Goal: Information Seeking & Learning: Learn about a topic

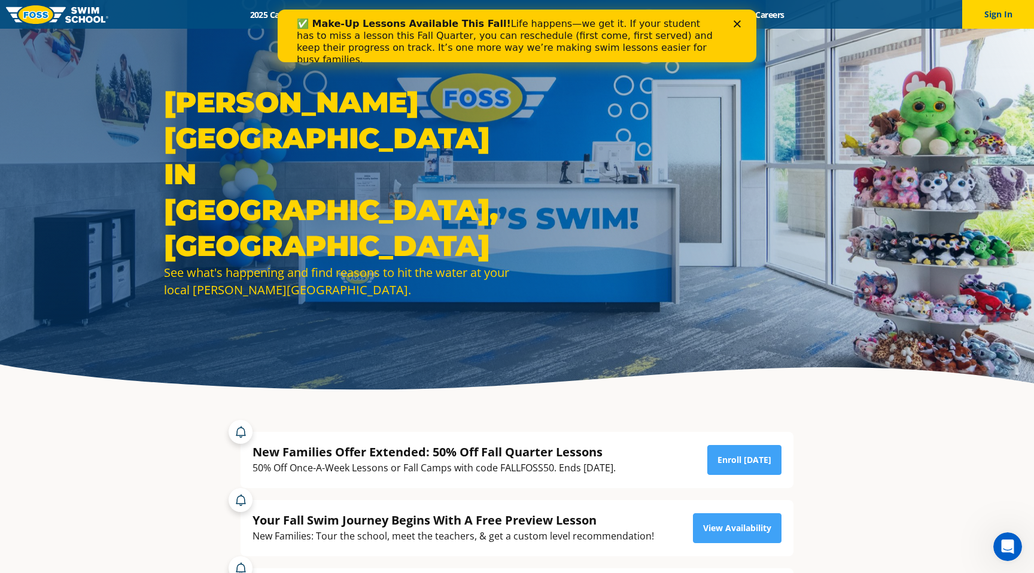
click at [736, 23] on polygon "Close" at bounding box center [737, 23] width 7 height 7
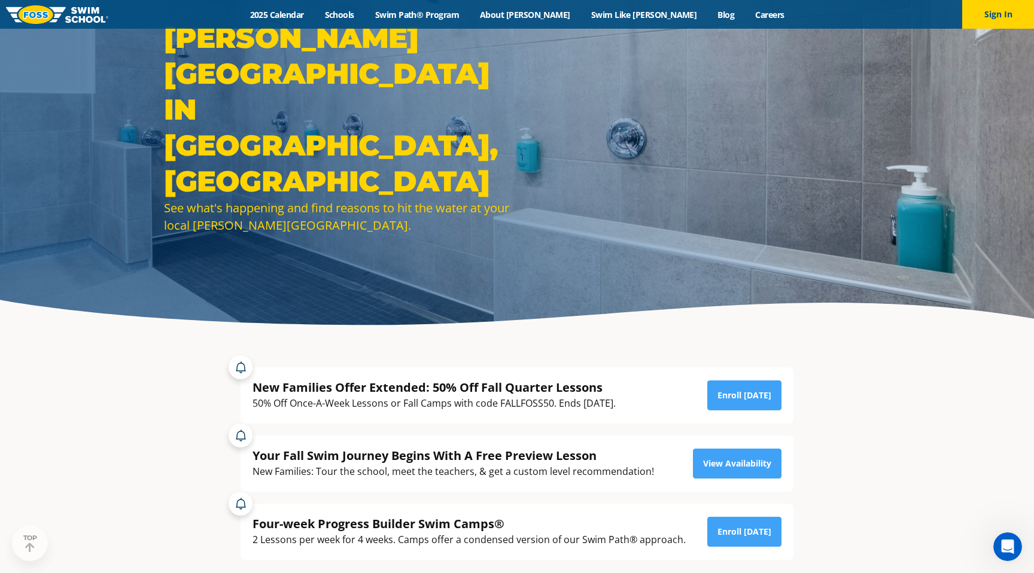
scroll to position [69, 0]
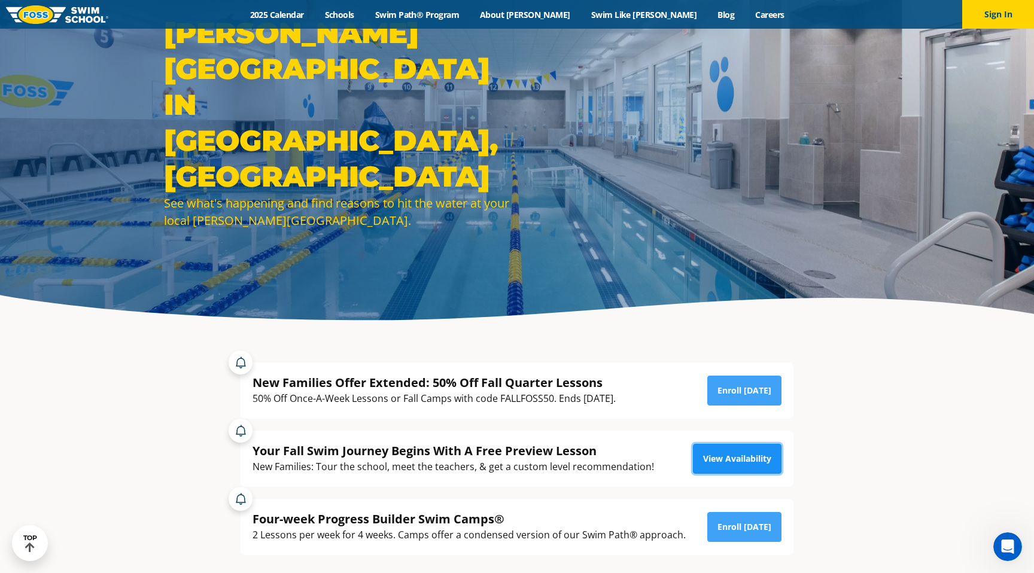
click at [706, 468] on link "View Availability" at bounding box center [737, 459] width 89 height 30
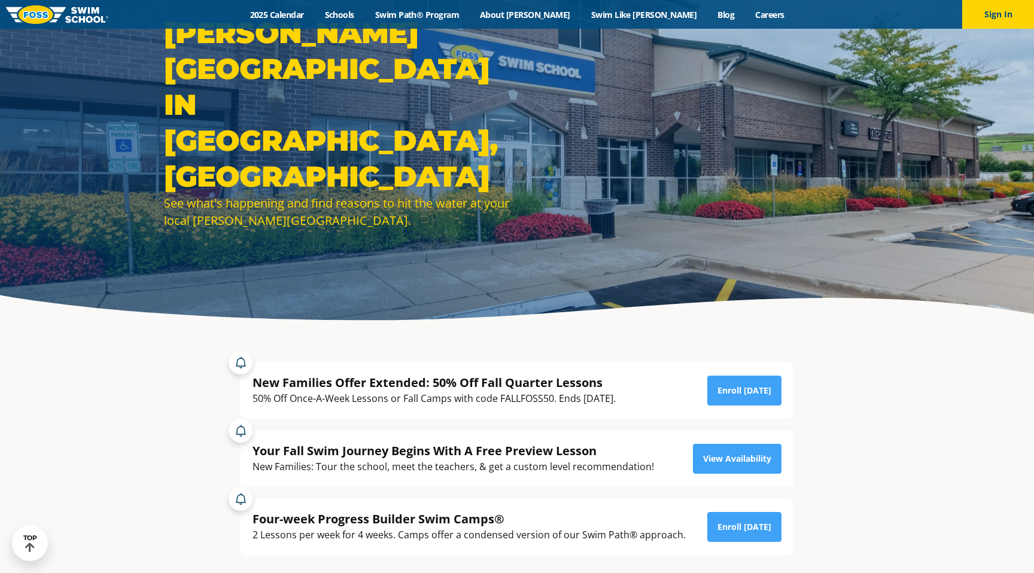
click at [464, 378] on div "New Families Offer Extended: 50% Off Fall Quarter Lessons" at bounding box center [434, 383] width 363 height 16
click at [363, 388] on div "New Families Offer Extended: 50% Off Fall Quarter Lessons" at bounding box center [434, 383] width 363 height 16
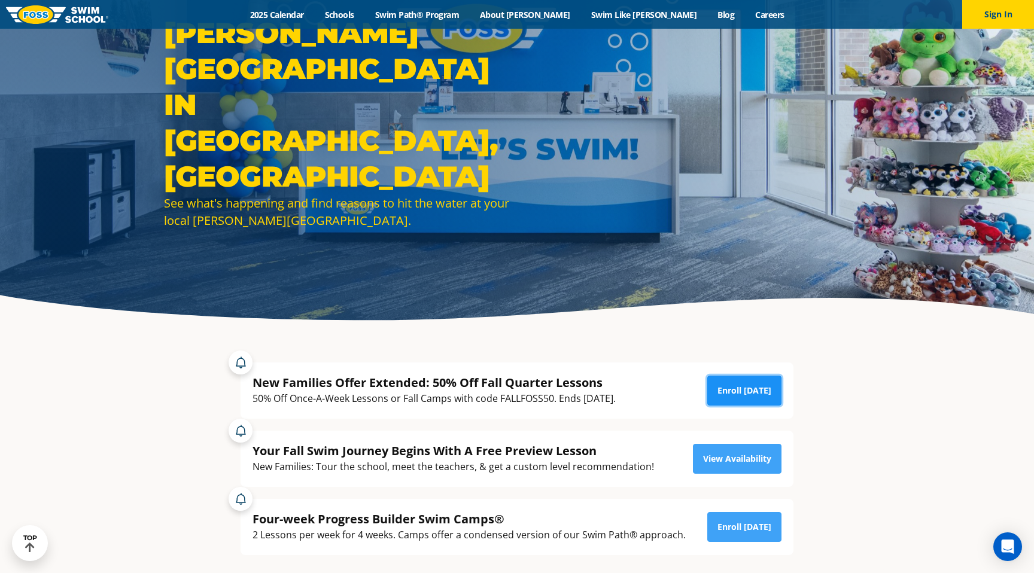
click at [714, 392] on link "Enroll Today" at bounding box center [744, 391] width 74 height 30
click at [442, 12] on link "Swim Path® Program" at bounding box center [417, 14] width 105 height 11
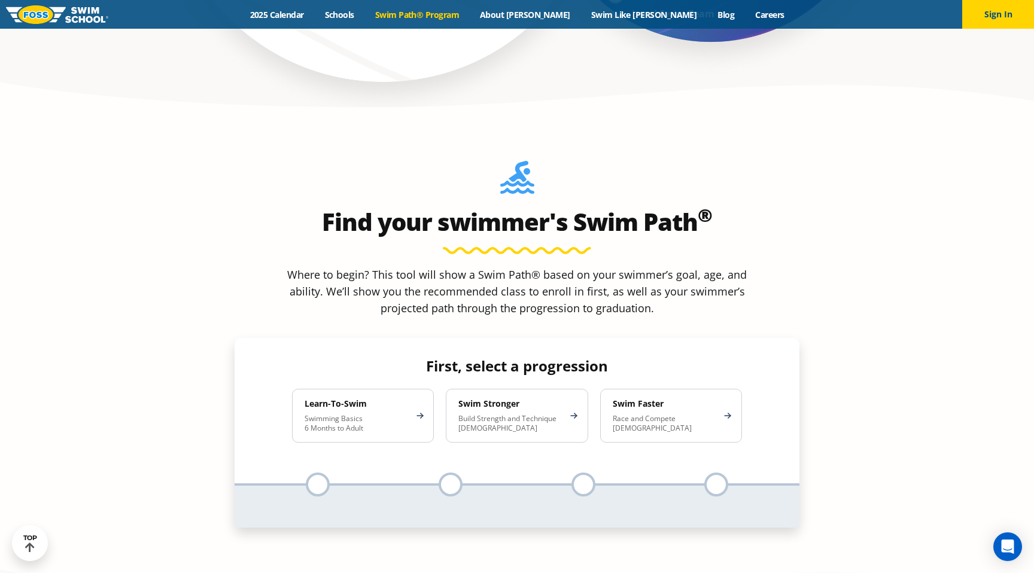
scroll to position [1048, 0]
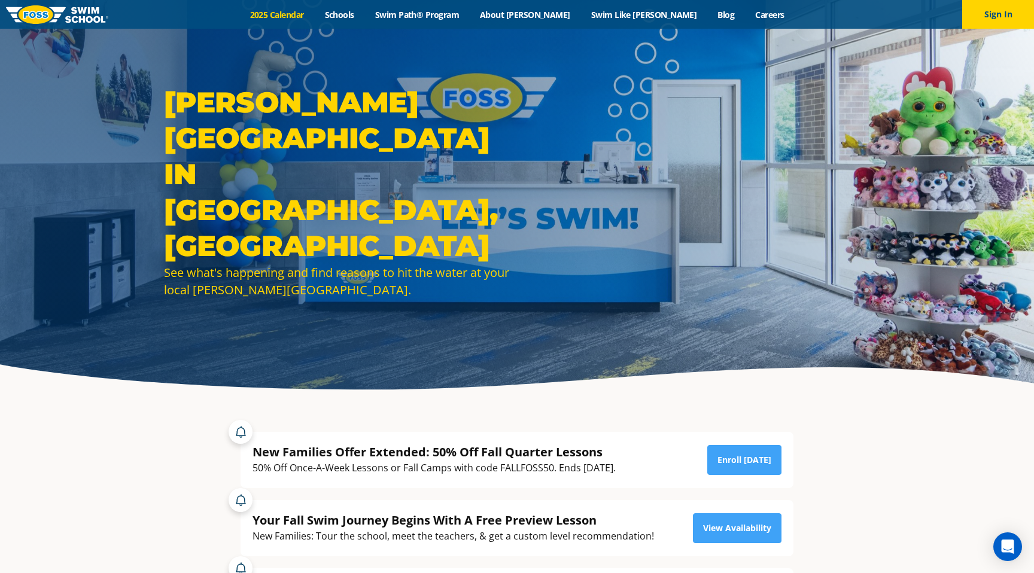
click at [314, 10] on link "2025 Calendar" at bounding box center [276, 14] width 75 height 11
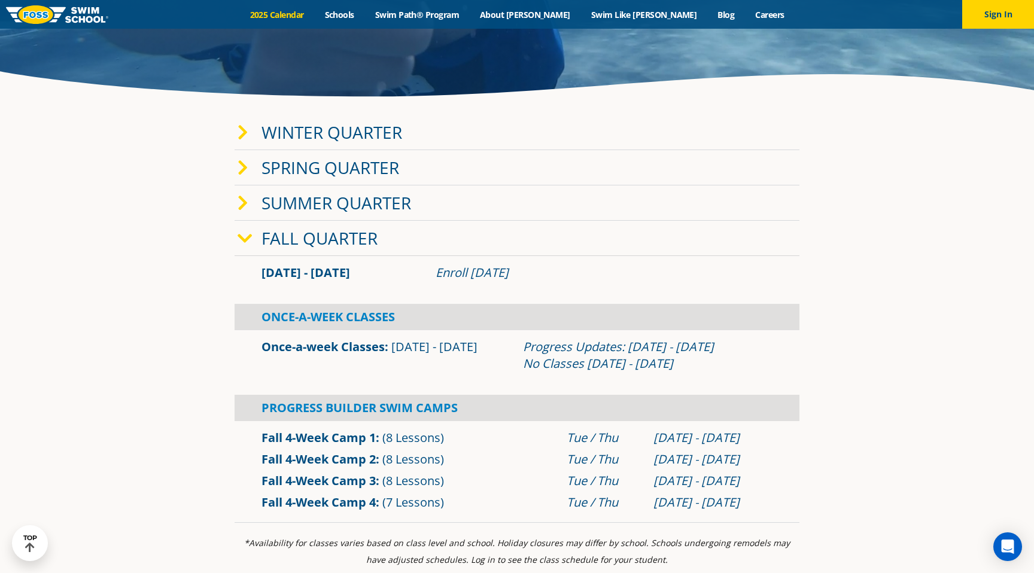
scroll to position [294, 0]
click at [279, 138] on link "Winter Quarter" at bounding box center [332, 131] width 141 height 23
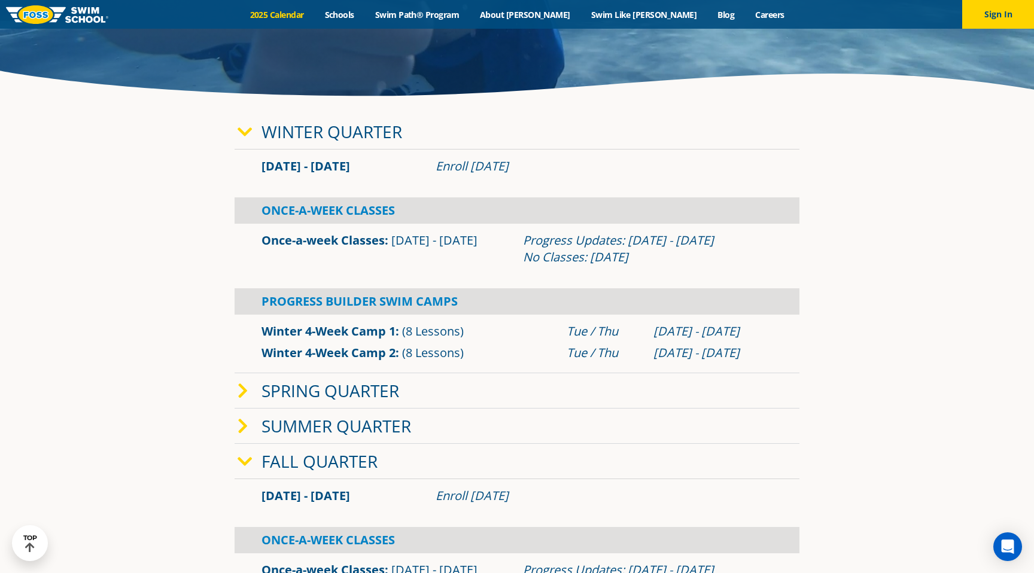
click at [279, 138] on link "Winter Quarter" at bounding box center [332, 131] width 141 height 23
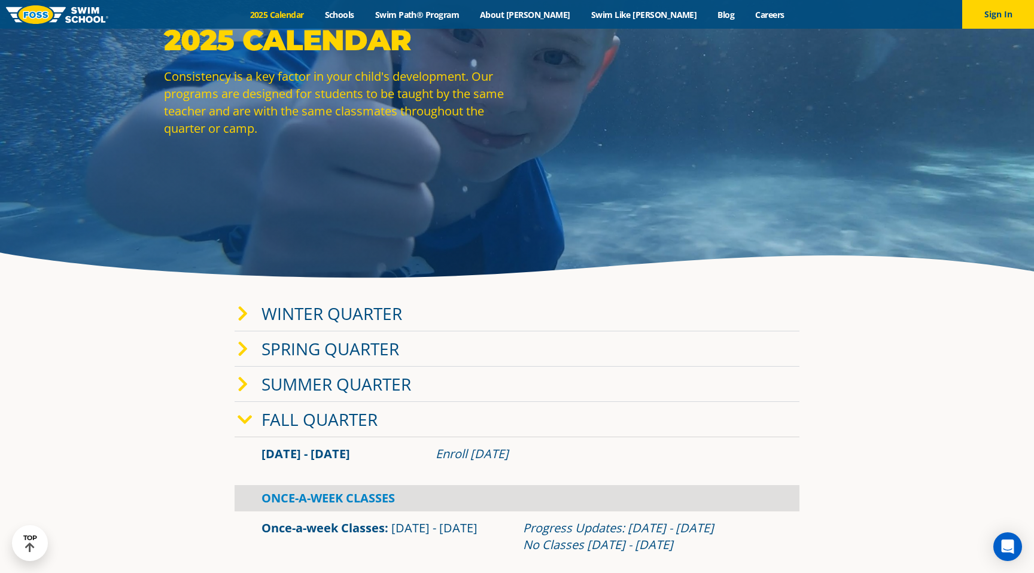
scroll to position [0, 0]
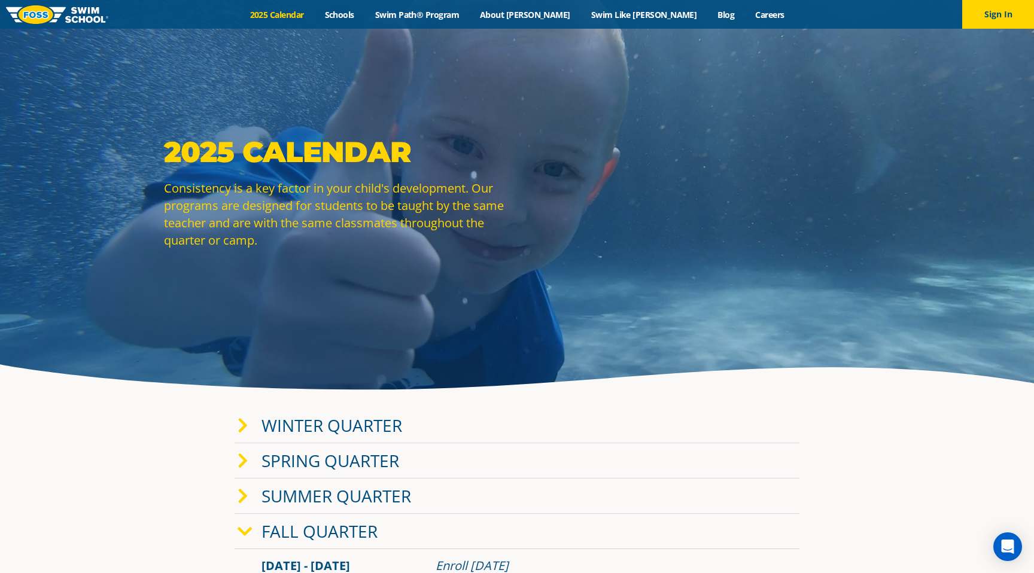
click at [35, 14] on img at bounding box center [57, 14] width 102 height 19
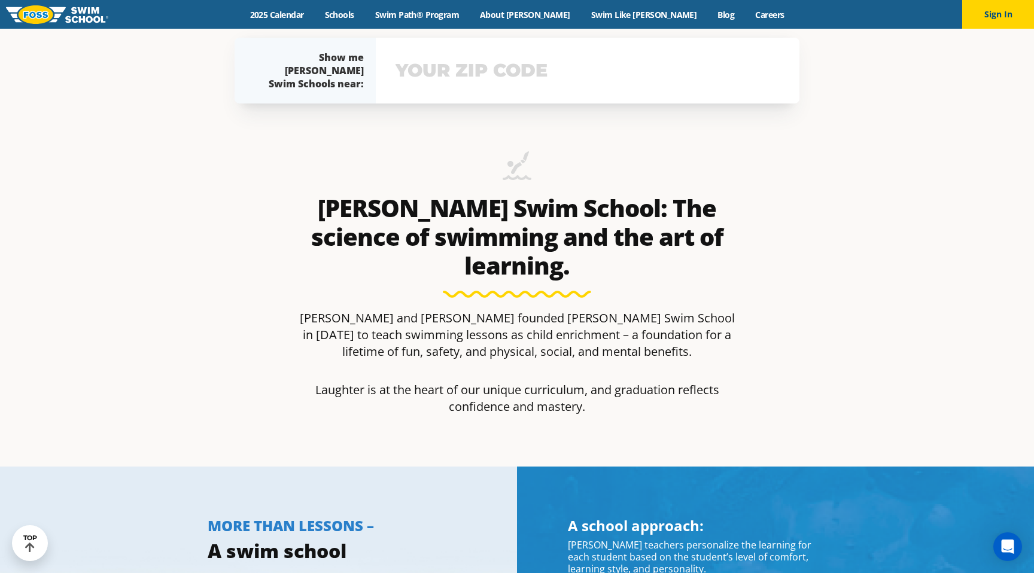
scroll to position [576, 0]
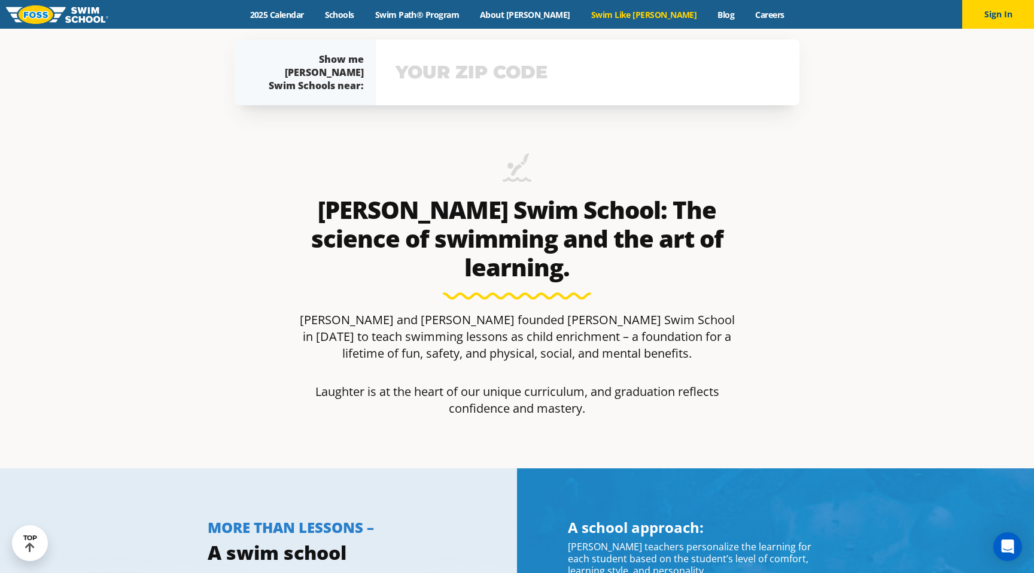
click at [630, 17] on link "Swim Like [PERSON_NAME]" at bounding box center [644, 14] width 127 height 11
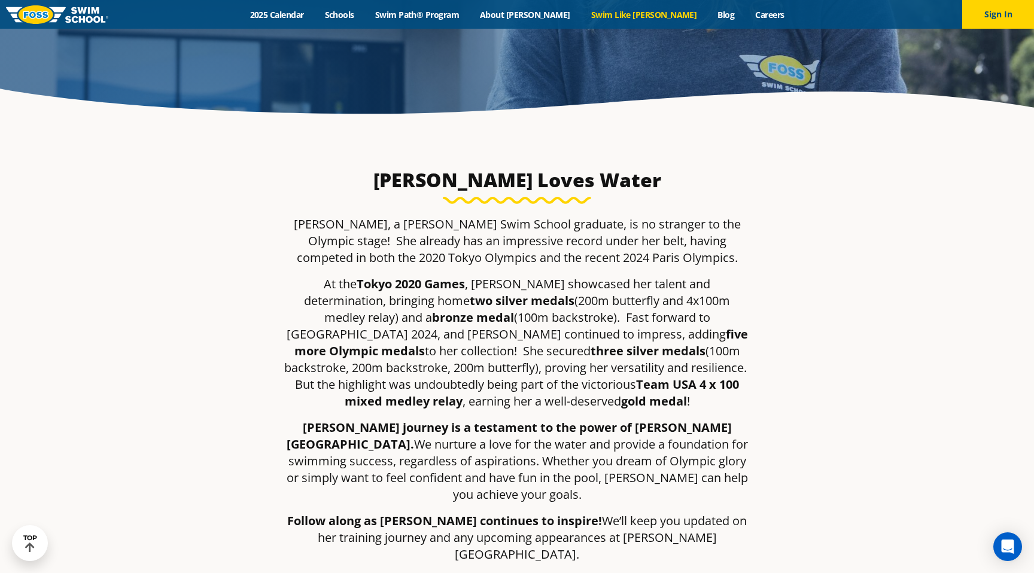
scroll to position [277, 0]
click at [451, 19] on link "Swim Path® Program" at bounding box center [417, 14] width 105 height 11
